Goal: Use online tool/utility: Use online tool/utility

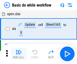
click at [19, 54] on img "button" at bounding box center [19, 52] width 6 height 6
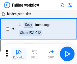
click at [19, 54] on img "button" at bounding box center [19, 52] width 6 height 6
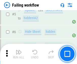
scroll to position [108, 0]
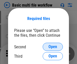
click at [53, 47] on span "Open" at bounding box center [53, 47] width 9 height 4
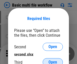
click at [53, 60] on span "Open" at bounding box center [53, 62] width 9 height 4
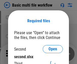
scroll to position [2, 0]
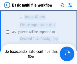
scroll to position [140, 0]
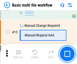
click at [19, 54] on img "button" at bounding box center [19, 52] width 6 height 6
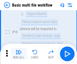
click at [19, 54] on img "button" at bounding box center [19, 52] width 6 height 6
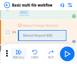
click at [19, 54] on img "button" at bounding box center [19, 52] width 6 height 6
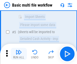
click at [19, 54] on img "button" at bounding box center [19, 52] width 6 height 6
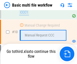
scroll to position [238, 0]
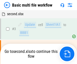
scroll to position [21, 0]
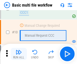
click at [19, 54] on img "button" at bounding box center [19, 52] width 6 height 6
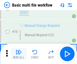
click at [19, 54] on img "button" at bounding box center [19, 52] width 6 height 6
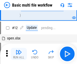
scroll to position [238, 0]
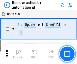
scroll to position [19, 0]
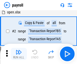
click at [19, 54] on img "button" at bounding box center [19, 52] width 6 height 6
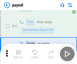
scroll to position [37, 0]
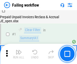
scroll to position [82, 0]
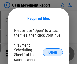
click at [53, 53] on span "Open" at bounding box center [53, 53] width 9 height 4
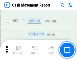
scroll to position [2254, 0]
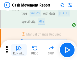
click at [19, 50] on img "button" at bounding box center [19, 48] width 6 height 6
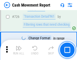
scroll to position [2650, 0]
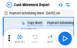
scroll to position [9, 0]
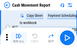
click at [19, 38] on img "button" at bounding box center [19, 36] width 6 height 6
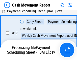
scroll to position [106, 0]
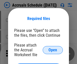
click at [53, 50] on span "Open" at bounding box center [53, 50] width 9 height 4
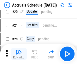
click at [19, 54] on img "button" at bounding box center [19, 52] width 6 height 6
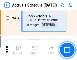
scroll to position [1050, 0]
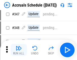
click at [19, 50] on img "button" at bounding box center [19, 48] width 6 height 6
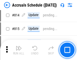
scroll to position [2241, 0]
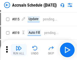
click at [19, 50] on img "button" at bounding box center [19, 48] width 6 height 6
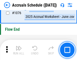
scroll to position [3042, 0]
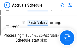
scroll to position [2886, 0]
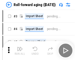
scroll to position [1, 0]
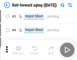
click at [19, 50] on img "button" at bounding box center [19, 48] width 6 height 6
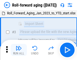
click at [19, 50] on img "button" at bounding box center [19, 48] width 6 height 6
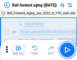
scroll to position [33, 0]
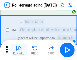
click at [19, 50] on img "button" at bounding box center [19, 48] width 6 height 6
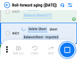
scroll to position [1761, 0]
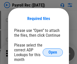
click at [53, 53] on span "Open" at bounding box center [53, 53] width 9 height 4
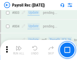
scroll to position [3227, 0]
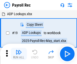
click at [19, 54] on img "button" at bounding box center [19, 52] width 6 height 6
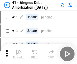
click at [19, 54] on img "button" at bounding box center [19, 52] width 6 height 6
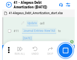
scroll to position [63, 0]
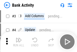
click at [19, 41] on img "button" at bounding box center [19, 40] width 6 height 6
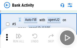
scroll to position [27, 0]
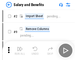
scroll to position [7, 0]
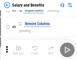
click at [19, 50] on img "button" at bounding box center [19, 48] width 6 height 6
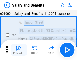
click at [19, 50] on img "button" at bounding box center [19, 48] width 6 height 6
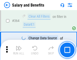
scroll to position [2392, 0]
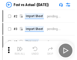
scroll to position [7, 0]
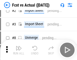
click at [19, 50] on img "button" at bounding box center [19, 48] width 6 height 6
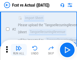
click at [19, 50] on img "button" at bounding box center [19, 48] width 6 height 6
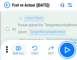
scroll to position [47, 0]
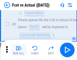
click at [19, 50] on img "button" at bounding box center [19, 48] width 6 height 6
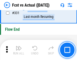
scroll to position [2431, 0]
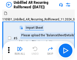
scroll to position [11, 0]
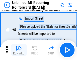
click at [19, 50] on img "button" at bounding box center [19, 48] width 6 height 6
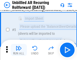
click at [19, 50] on img "button" at bounding box center [19, 48] width 6 height 6
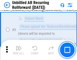
scroll to position [48, 0]
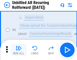
click at [19, 50] on img "button" at bounding box center [19, 48] width 6 height 6
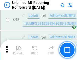
scroll to position [1725, 0]
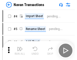
scroll to position [8, 0]
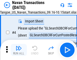
click at [19, 50] on img "button" at bounding box center [19, 48] width 6 height 6
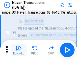
click at [19, 50] on img "button" at bounding box center [19, 48] width 6 height 6
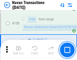
scroll to position [1647, 0]
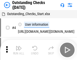
click at [19, 50] on img "button" at bounding box center [19, 48] width 6 height 6
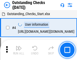
scroll to position [21, 0]
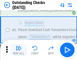
click at [19, 50] on img "button" at bounding box center [19, 48] width 6 height 6
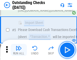
scroll to position [53, 0]
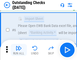
click at [19, 50] on img "button" at bounding box center [19, 48] width 6 height 6
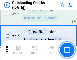
scroll to position [1542, 0]
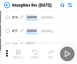
click at [19, 54] on img "button" at bounding box center [19, 52] width 6 height 6
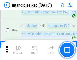
scroll to position [198, 0]
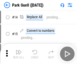
click at [19, 50] on img "button" at bounding box center [19, 52] width 6 height 6
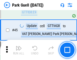
scroll to position [635, 0]
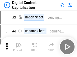
click at [19, 43] on img "button" at bounding box center [19, 45] width 6 height 6
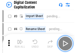
scroll to position [15, 0]
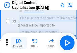
click at [19, 43] on img "button" at bounding box center [19, 41] width 6 height 6
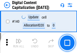
scroll to position [539, 0]
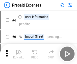
click at [19, 50] on img "button" at bounding box center [19, 52] width 6 height 6
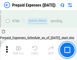
scroll to position [1408, 0]
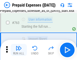
click at [19, 50] on img "button" at bounding box center [19, 48] width 6 height 6
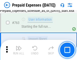
scroll to position [1438, 0]
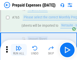
click at [19, 50] on img "button" at bounding box center [19, 48] width 6 height 6
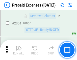
scroll to position [5309, 0]
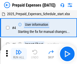
click at [19, 54] on img "button" at bounding box center [19, 52] width 6 height 6
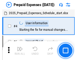
scroll to position [22, 0]
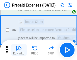
click at [19, 50] on img "button" at bounding box center [19, 48] width 6 height 6
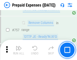
scroll to position [1810, 0]
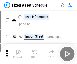
click at [19, 54] on img "button" at bounding box center [19, 52] width 6 height 6
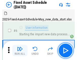
scroll to position [27, 0]
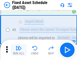
click at [19, 50] on img "button" at bounding box center [19, 48] width 6 height 6
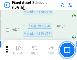
scroll to position [1765, 0]
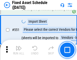
click at [19, 50] on img "button" at bounding box center [19, 48] width 6 height 6
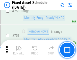
scroll to position [2476, 0]
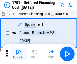
click at [19, 54] on img "button" at bounding box center [19, 52] width 6 height 6
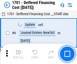
scroll to position [61, 0]
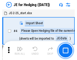
scroll to position [1, 0]
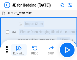
click at [19, 50] on img "button" at bounding box center [19, 48] width 6 height 6
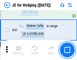
scroll to position [329, 0]
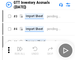
scroll to position [1, 0]
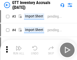
click at [19, 50] on img "button" at bounding box center [19, 48] width 6 height 6
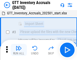
click at [19, 50] on img "button" at bounding box center [19, 48] width 6 height 6
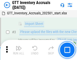
scroll to position [33, 0]
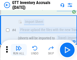
click at [19, 50] on img "button" at bounding box center [19, 48] width 6 height 6
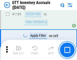
scroll to position [4148, 0]
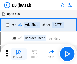
click at [19, 54] on img "button" at bounding box center [19, 52] width 6 height 6
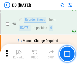
scroll to position [49, 0]
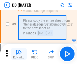
click at [19, 54] on img "button" at bounding box center [19, 52] width 6 height 6
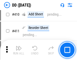
scroll to position [2273, 0]
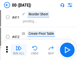
click at [19, 50] on img "button" at bounding box center [19, 48] width 6 height 6
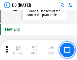
scroll to position [2431, 0]
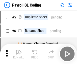
click at [19, 54] on img "button" at bounding box center [19, 52] width 6 height 6
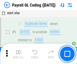
scroll to position [61, 0]
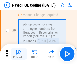
click at [19, 54] on img "button" at bounding box center [19, 52] width 6 height 6
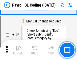
scroll to position [1192, 0]
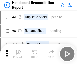
click at [19, 54] on img "button" at bounding box center [19, 52] width 6 height 6
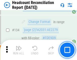
scroll to position [611, 0]
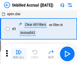
click at [19, 54] on img "button" at bounding box center [19, 52] width 6 height 6
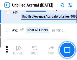
scroll to position [461, 0]
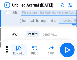
click at [19, 50] on img "button" at bounding box center [19, 48] width 6 height 6
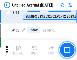
scroll to position [1513, 0]
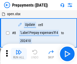
click at [19, 54] on img "button" at bounding box center [19, 52] width 6 height 6
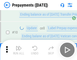
scroll to position [32, 0]
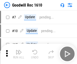
click at [19, 54] on img "button" at bounding box center [19, 52] width 6 height 6
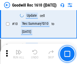
scroll to position [87, 0]
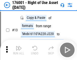
scroll to position [33, 0]
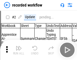
click at [19, 50] on img "button" at bounding box center [19, 48] width 6 height 6
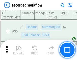
scroll to position [1588, 0]
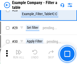
scroll to position [465, 0]
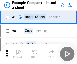
click at [19, 50] on img "button" at bounding box center [19, 52] width 6 height 6
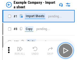
scroll to position [8, 0]
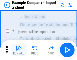
click at [19, 50] on img "button" at bounding box center [19, 48] width 6 height 6
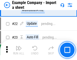
scroll to position [112, 0]
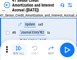
click at [19, 50] on img "button" at bounding box center [19, 48] width 6 height 6
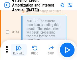
click at [19, 50] on img "button" at bounding box center [19, 48] width 6 height 6
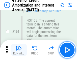
scroll to position [543, 0]
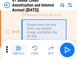
click at [19, 50] on img "button" at bounding box center [19, 48] width 6 height 6
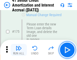
scroll to position [595, 0]
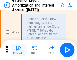
click at [19, 50] on img "button" at bounding box center [19, 48] width 6 height 6
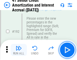
scroll to position [648, 0]
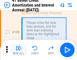
click at [19, 50] on img "button" at bounding box center [19, 48] width 6 height 6
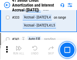
scroll to position [1298, 0]
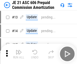
click at [19, 50] on img "button" at bounding box center [19, 52] width 6 height 6
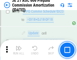
scroll to position [948, 0]
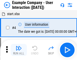
click at [19, 50] on img "button" at bounding box center [19, 48] width 6 height 6
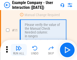
click at [19, 50] on img "button" at bounding box center [19, 48] width 6 height 6
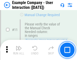
scroll to position [110, 0]
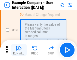
click at [19, 50] on img "button" at bounding box center [19, 48] width 6 height 6
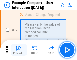
click at [19, 50] on img "button" at bounding box center [19, 48] width 6 height 6
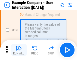
click at [19, 50] on img "button" at bounding box center [19, 48] width 6 height 6
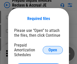
click at [53, 50] on span "Open" at bounding box center [53, 50] width 9 height 4
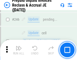
scroll to position [686, 0]
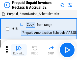
click at [19, 50] on img "button" at bounding box center [19, 48] width 6 height 6
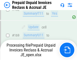
scroll to position [686, 0]
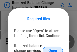
click at [53, 48] on span "Open" at bounding box center [53, 50] width 9 height 4
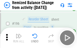
scroll to position [978, 0]
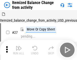
scroll to position [8, 0]
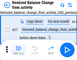
click at [19, 50] on img "button" at bounding box center [19, 48] width 6 height 6
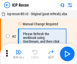
scroll to position [2, 0]
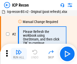
click at [19, 54] on img "button" at bounding box center [19, 52] width 6 height 6
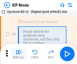
click at [19, 54] on img "button" at bounding box center [19, 52] width 6 height 6
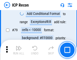
scroll to position [498, 0]
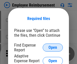
click at [53, 48] on span "Open" at bounding box center [53, 48] width 9 height 4
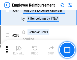
scroll to position [1381, 0]
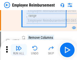
click at [19, 50] on img "button" at bounding box center [19, 48] width 6 height 6
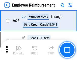
scroll to position [3041, 0]
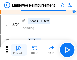
click at [19, 50] on img "button" at bounding box center [19, 48] width 6 height 6
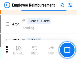
click at [19, 50] on img "button" at bounding box center [19, 48] width 6 height 6
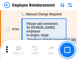
scroll to position [3563, 0]
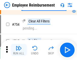
click at [19, 50] on img "button" at bounding box center [19, 48] width 6 height 6
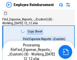
scroll to position [17, 0]
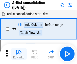
click at [19, 54] on img "button" at bounding box center [19, 52] width 6 height 6
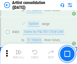
scroll to position [2224, 0]
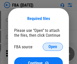
click at [53, 47] on span "Open" at bounding box center [53, 47] width 9 height 4
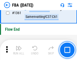
scroll to position [5455, 0]
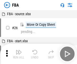
scroll to position [5, 0]
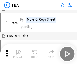
click at [19, 54] on img "button" at bounding box center [19, 52] width 6 height 6
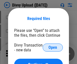
click at [53, 48] on span "Open" at bounding box center [53, 48] width 9 height 4
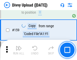
scroll to position [526, 0]
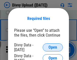
click at [53, 48] on span "Open" at bounding box center [53, 48] width 9 height 4
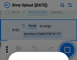
scroll to position [570, 0]
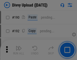
scroll to position [641, 0]
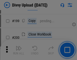
scroll to position [739, 0]
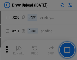
scroll to position [863, 0]
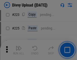
scroll to position [1014, 0]
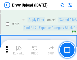
scroll to position [3475, 0]
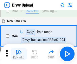
click at [19, 54] on img "button" at bounding box center [19, 52] width 6 height 6
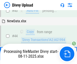
scroll to position [56, 0]
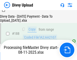
scroll to position [598, 0]
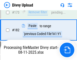
scroll to position [568, 0]
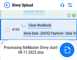
scroll to position [710, 0]
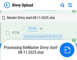
scroll to position [848, 0]
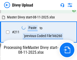
scroll to position [1016, 0]
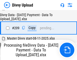
scroll to position [934, 0]
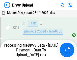
scroll to position [1128, 0]
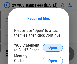
click at [53, 48] on span "Open" at bounding box center [53, 48] width 9 height 4
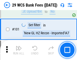
scroll to position [495, 0]
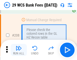
click at [19, 50] on img "button" at bounding box center [19, 48] width 6 height 6
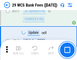
scroll to position [2555, 0]
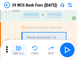
click at [19, 50] on img "button" at bounding box center [19, 48] width 6 height 6
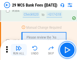
scroll to position [2747, 0]
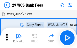
scroll to position [9, 0]
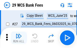
click at [19, 38] on img "button" at bounding box center [19, 36] width 6 height 6
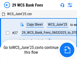
scroll to position [3, 0]
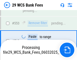
scroll to position [2712, 0]
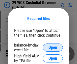
click at [53, 48] on span "Open" at bounding box center [53, 48] width 9 height 4
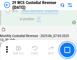
scroll to position [531, 0]
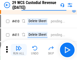
click at [19, 50] on img "button" at bounding box center [19, 48] width 6 height 6
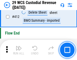
scroll to position [2426, 0]
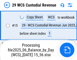
scroll to position [115, 0]
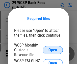
click at [53, 50] on span "Open" at bounding box center [53, 50] width 9 height 4
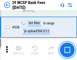
scroll to position [1951, 0]
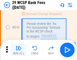
click at [19, 50] on img "button" at bounding box center [19, 48] width 6 height 6
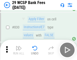
scroll to position [3223, 0]
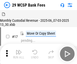
click at [19, 50] on img "button" at bounding box center [19, 52] width 6 height 6
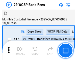
scroll to position [12, 0]
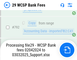
scroll to position [3053, 0]
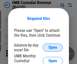
click at [53, 48] on span "Open" at bounding box center [53, 48] width 9 height 4
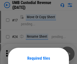
scroll to position [40, 0]
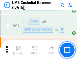
scroll to position [2617, 0]
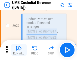
click at [19, 50] on img "button" at bounding box center [19, 48] width 6 height 6
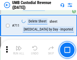
scroll to position [3092, 0]
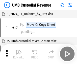
scroll to position [4, 0]
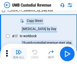
click at [19, 54] on img "button" at bounding box center [19, 52] width 6 height 6
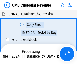
scroll to position [4, 0]
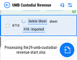
scroll to position [3080, 0]
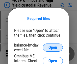
click at [53, 48] on span "Open" at bounding box center [53, 48] width 9 height 4
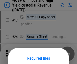
scroll to position [40, 0]
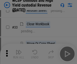
scroll to position [116, 0]
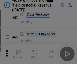
scroll to position [221, 0]
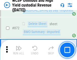
scroll to position [4299, 0]
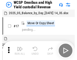
scroll to position [3, 0]
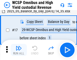
click at [19, 50] on img "button" at bounding box center [19, 48] width 6 height 6
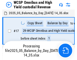
scroll to position [3, 0]
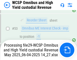
scroll to position [371, 0]
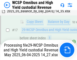
scroll to position [106, 0]
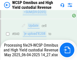
scroll to position [4221, 0]
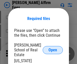
click at [53, 48] on span "Open" at bounding box center [53, 50] width 9 height 4
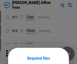
scroll to position [40, 0]
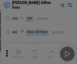
scroll to position [103, 0]
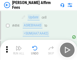
scroll to position [1381, 0]
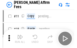
scroll to position [5, 0]
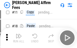
click at [19, 38] on img "button" at bounding box center [19, 36] width 6 height 6
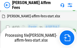
scroll to position [1153, 0]
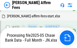
scroll to position [1340, 0]
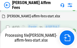
scroll to position [1175, 0]
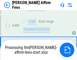
scroll to position [1326, 0]
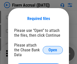
click at [53, 48] on span "Open" at bounding box center [53, 50] width 9 height 4
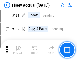
scroll to position [1126, 0]
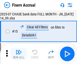
click at [19, 54] on img "button" at bounding box center [19, 52] width 6 height 6
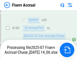
scroll to position [1305, 0]
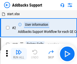
click at [19, 50] on img "button" at bounding box center [19, 52] width 6 height 6
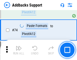
scroll to position [370, 0]
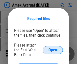
click at [53, 50] on span "Open" at bounding box center [53, 50] width 9 height 4
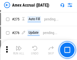
scroll to position [1199, 0]
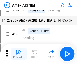
click at [19, 54] on img "button" at bounding box center [19, 52] width 6 height 6
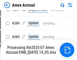
scroll to position [1545, 0]
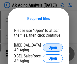
click at [53, 47] on span "Open" at bounding box center [53, 48] width 9 height 4
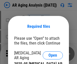
scroll to position [8, 0]
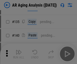
scroll to position [153, 0]
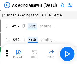
scroll to position [5, 0]
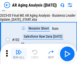
click at [19, 54] on img "button" at bounding box center [19, 52] width 6 height 6
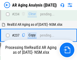
scroll to position [787, 0]
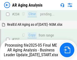
scroll to position [803, 0]
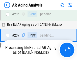
scroll to position [781, 0]
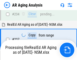
scroll to position [803, 0]
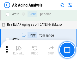
scroll to position [781, 0]
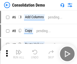
click at [19, 54] on img "button" at bounding box center [19, 52] width 6 height 6
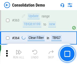
scroll to position [1702, 0]
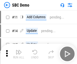
click at [19, 54] on img "button" at bounding box center [19, 52] width 6 height 6
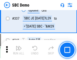
scroll to position [1336, 0]
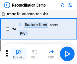
click at [19, 54] on img "button" at bounding box center [19, 52] width 6 height 6
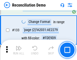
scroll to position [603, 0]
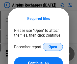
click at [53, 47] on span "Open" at bounding box center [53, 47] width 9 height 4
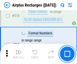
scroll to position [2186, 0]
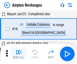
click at [19, 54] on img "button" at bounding box center [19, 52] width 6 height 6
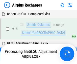
scroll to position [22, 0]
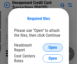
click at [53, 48] on span "Open" at bounding box center [53, 48] width 9 height 4
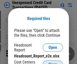
click at [53, 63] on span "Open" at bounding box center [53, 65] width 9 height 4
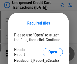
scroll to position [5, 0]
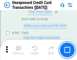
scroll to position [1306, 0]
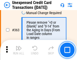
click at [19, 50] on img "button" at bounding box center [19, 48] width 6 height 6
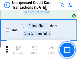
scroll to position [1732, 0]
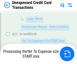
scroll to position [83, 0]
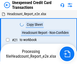
scroll to position [6, 0]
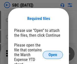
click at [53, 55] on span "Open" at bounding box center [53, 55] width 9 height 4
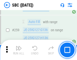
scroll to position [993, 0]
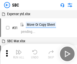
scroll to position [5, 0]
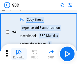
click at [19, 54] on img "button" at bounding box center [19, 52] width 6 height 6
